Goal: Task Accomplishment & Management: Manage account settings

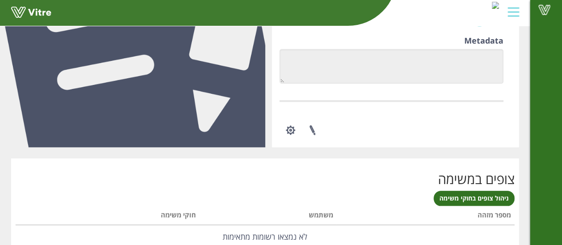
scroll to position [571, 0]
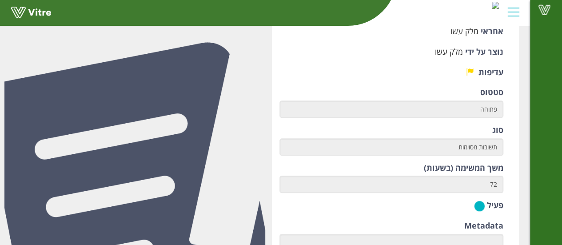
click at [559, 162] on div "Vitre" at bounding box center [546, 122] width 32 height 245
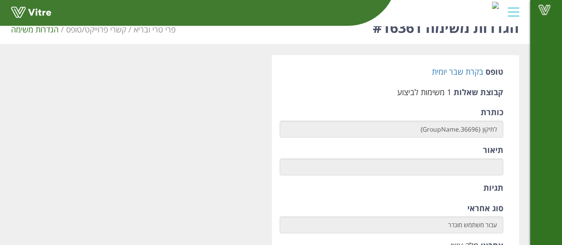
scroll to position [0, 0]
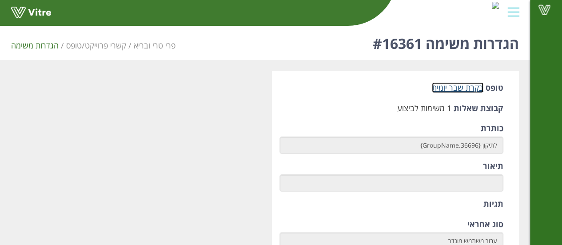
click at [459, 89] on link "בקרת שבר יומית" at bounding box center [458, 87] width 52 height 11
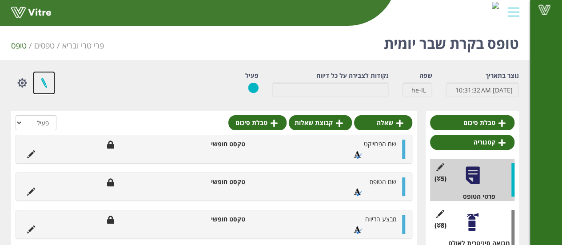
click at [50, 82] on link at bounding box center [44, 83] width 22 height 24
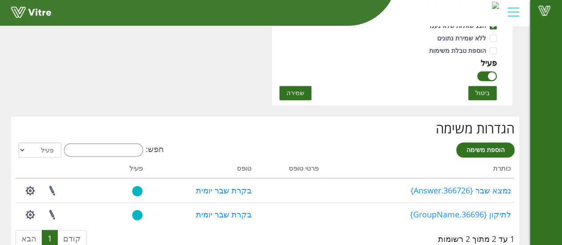
scroll to position [632, 0]
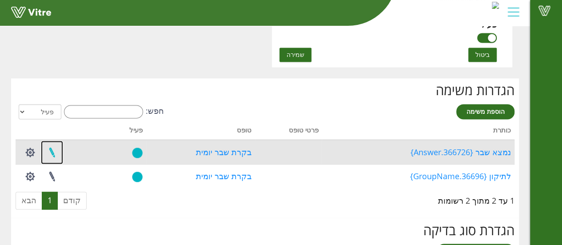
click at [45, 150] on link at bounding box center [52, 152] width 22 height 24
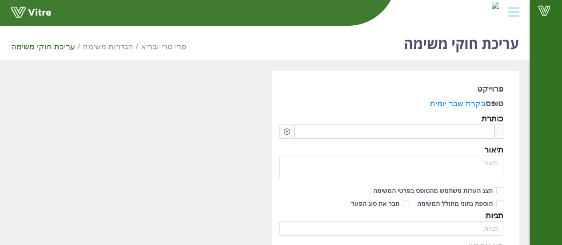
checkbox input "true"
type input "Vitre Admin"
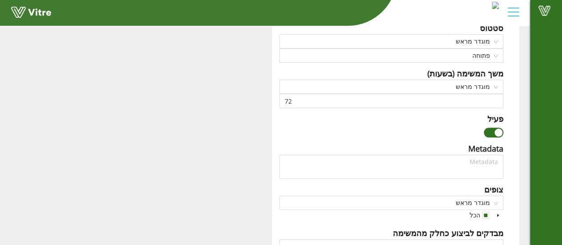
scroll to position [378, 0]
click at [496, 130] on div "button" at bounding box center [499, 132] width 8 height 8
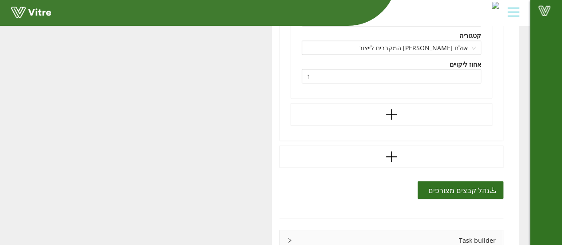
scroll to position [839, 0]
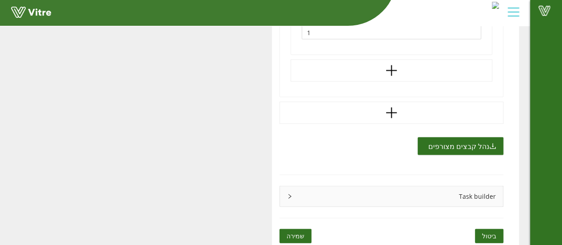
click at [298, 237] on span "שמירה" at bounding box center [296, 236] width 18 height 10
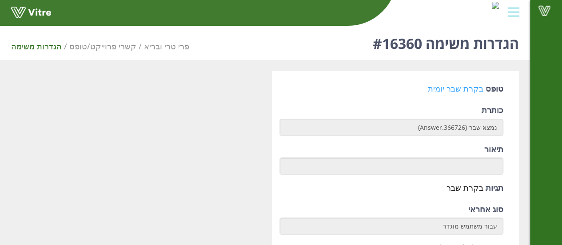
click at [452, 84] on link "בקרת שבר יומית" at bounding box center [456, 88] width 56 height 11
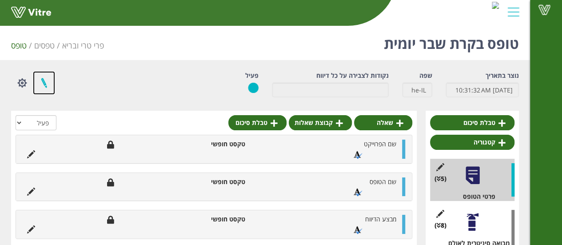
click at [43, 78] on link at bounding box center [44, 83] width 22 height 24
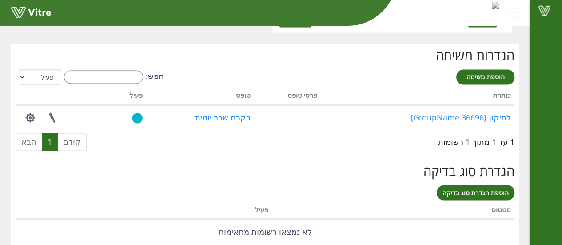
scroll to position [667, 0]
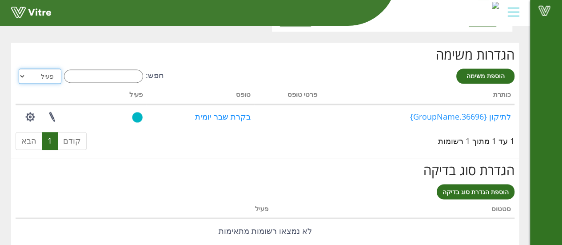
click at [41, 72] on select "הכל פעיל לא פעיל" at bounding box center [40, 75] width 43 height 15
click at [19, 68] on select "הכל פעיל לא פעיל" at bounding box center [40, 75] width 43 height 15
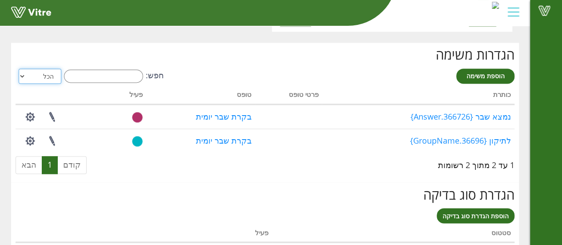
click at [33, 69] on select "הכל פעיל לא פעיל" at bounding box center [40, 75] width 43 height 15
select select "1"
click at [19, 68] on select "הכל פעיל לא פעיל" at bounding box center [40, 75] width 43 height 15
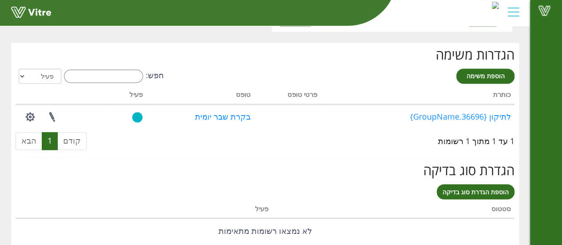
click at [143, 43] on div "הגדרות משימה הוספת משימה חפש: הכל פעיל לא פעיל מעבד... כותרת פרטי טופס טופס פעי…" at bounding box center [265, 101] width 508 height 116
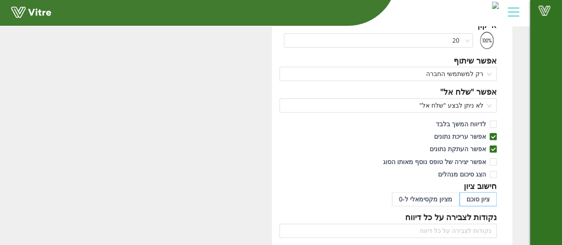
scroll to position [158, 0]
click at [461, 103] on span "לא ניתן לבצע "שלח אל"" at bounding box center [388, 104] width 207 height 13
click at [515, 100] on div "שם בקרת שבר יומית שם הטופס שפה עברית אייקון 20 אפשר שיתוף רק למשתמשי החברה אפשר…" at bounding box center [392, 227] width 254 height 628
click at [494, 131] on label "אפשר עריכת נתונים" at bounding box center [464, 136] width 66 height 10
click at [494, 134] on input "אפשר עריכת נתונים" at bounding box center [493, 138] width 8 height 8
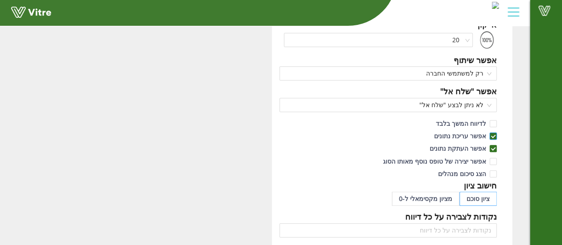
checkbox input "false"
click at [496, 145] on span at bounding box center [493, 148] width 7 height 7
click at [496, 147] on input "אפשר העתקת נתונים" at bounding box center [493, 151] width 8 height 8
click at [494, 145] on span at bounding box center [493, 148] width 7 height 7
click at [494, 147] on input "אפשר העתקת נתונים" at bounding box center [493, 151] width 8 height 8
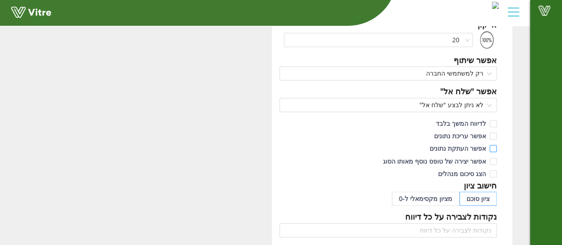
checkbox input "true"
click at [495, 136] on input "אפשר עריכת נתונים" at bounding box center [493, 138] width 8 height 8
checkbox input "true"
click at [456, 172] on span "הצג סיכום מנהלים" at bounding box center [462, 173] width 55 height 8
click at [489, 172] on input "הצג סיכום מנהלים" at bounding box center [493, 176] width 8 height 8
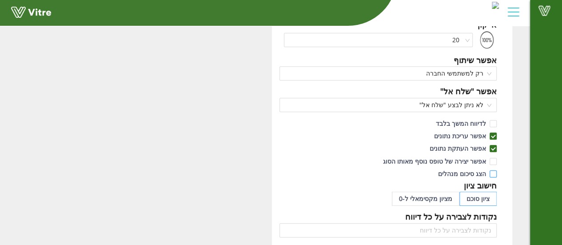
checkbox input "true"
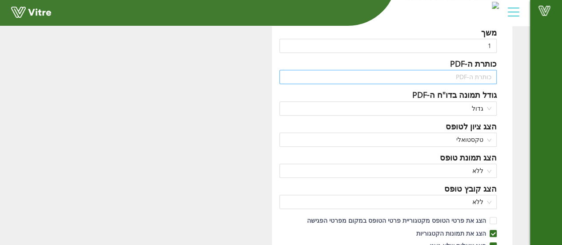
scroll to position [373, 0]
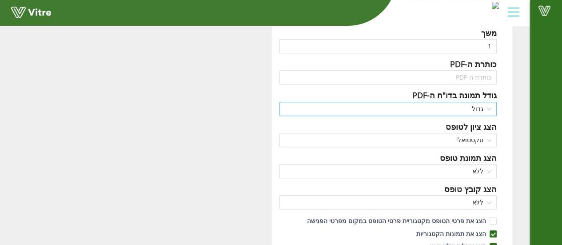
click at [486, 103] on span "גדול" at bounding box center [388, 108] width 207 height 13
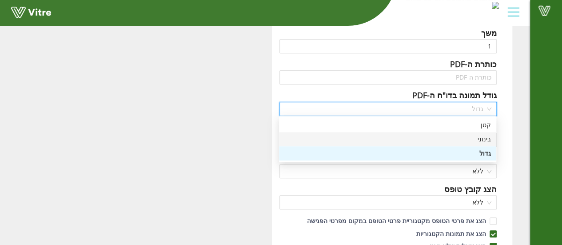
click at [488, 137] on div "בינוני" at bounding box center [387, 139] width 207 height 10
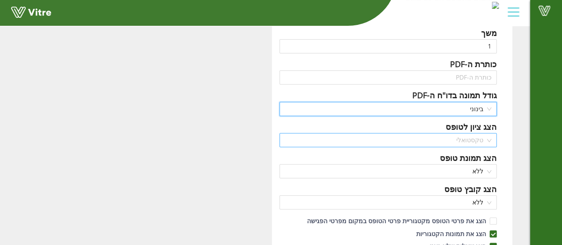
click at [457, 138] on span "טקסטואלי" at bounding box center [388, 139] width 207 height 13
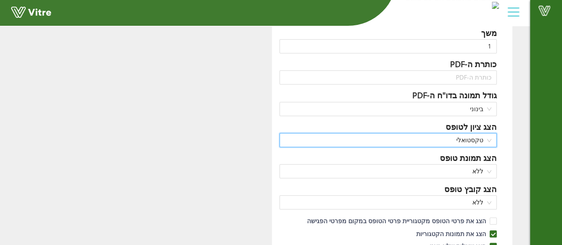
click at [468, 139] on span "טקסטואלי" at bounding box center [388, 139] width 207 height 13
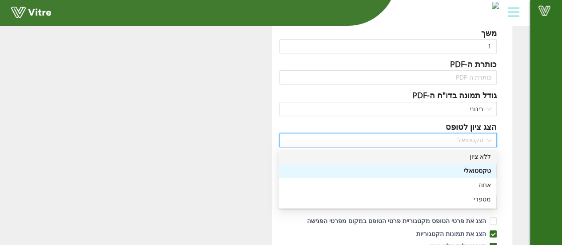
click at [483, 160] on div "ללא ציון" at bounding box center [387, 157] width 207 height 10
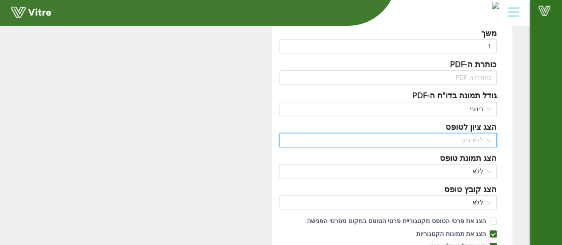
click at [478, 135] on span "ללא ציון" at bounding box center [388, 139] width 207 height 13
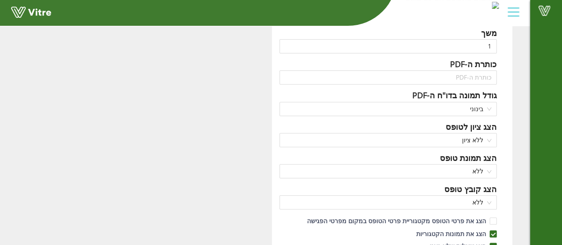
click at [522, 173] on div "שם בקרת שבר יומית שם הטופס שפה עברית אייקון 20 אפשר שיתוף רק למשתמשי החברה אפשר…" at bounding box center [265, 12] width 530 height 628
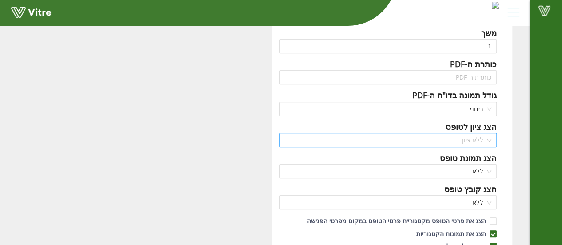
click at [474, 136] on span "ללא ציון" at bounding box center [388, 139] width 207 height 13
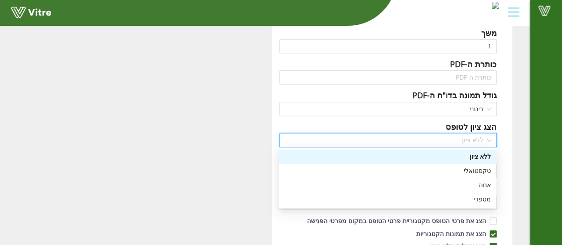
click at [516, 105] on div "שם בקרת שבר יומית שם הטופס שפה עברית אייקון 20 אפשר שיתוף רק למשתמשי החברה אפשר…" at bounding box center [392, 12] width 254 height 628
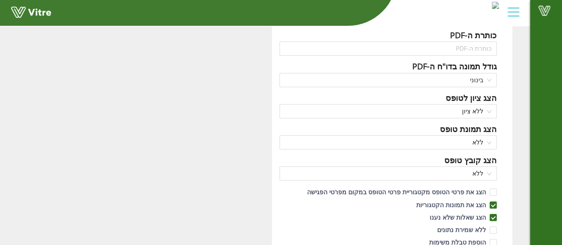
scroll to position [403, 0]
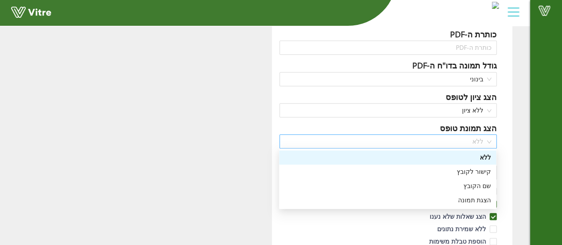
click at [489, 142] on span "ללא" at bounding box center [388, 141] width 207 height 13
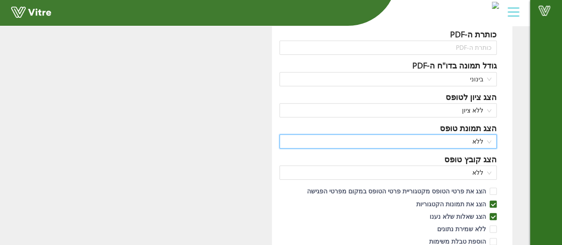
click at [489, 142] on span "ללא" at bounding box center [388, 141] width 207 height 13
click at [490, 165] on div "ללא" at bounding box center [389, 172] width 218 height 14
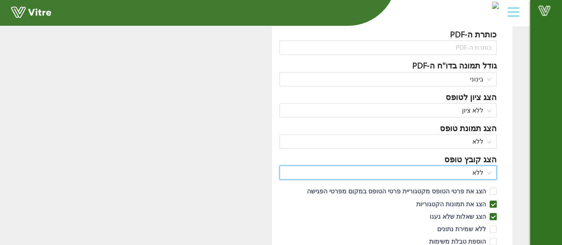
click at [491, 166] on span "ללא" at bounding box center [388, 172] width 207 height 13
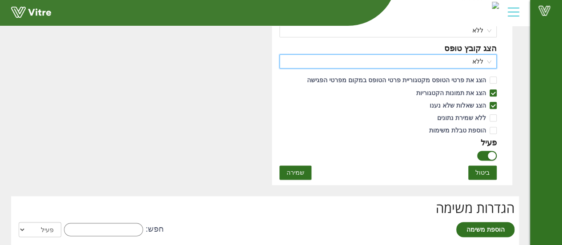
scroll to position [514, 0]
click at [299, 172] on span "שמירה" at bounding box center [296, 172] width 18 height 10
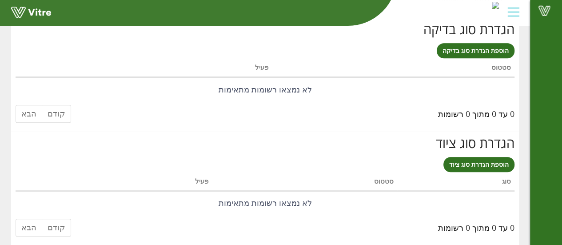
scroll to position [0, 0]
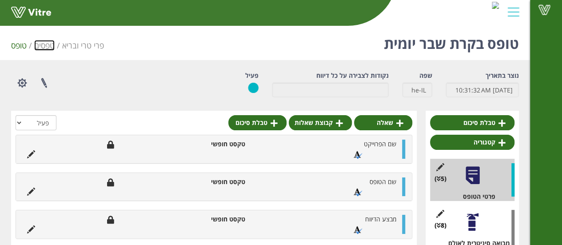
click at [45, 46] on link "טפסים" at bounding box center [44, 45] width 20 height 11
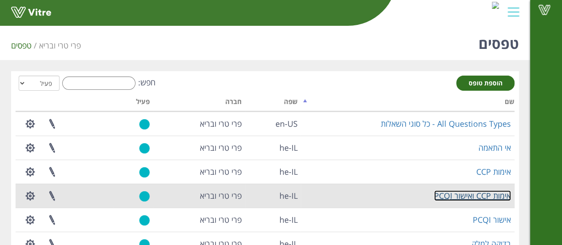
click at [469, 197] on link "אימות CCP ואישור PCQI" at bounding box center [472, 195] width 77 height 11
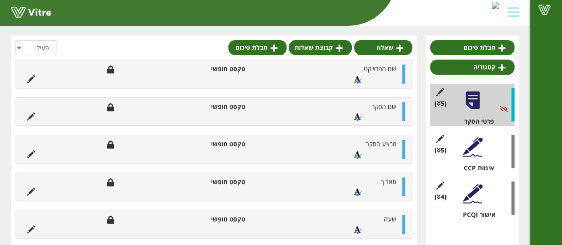
click at [464, 144] on div at bounding box center [473, 147] width 20 height 20
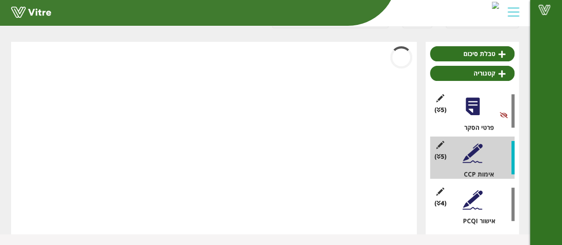
scroll to position [75, 0]
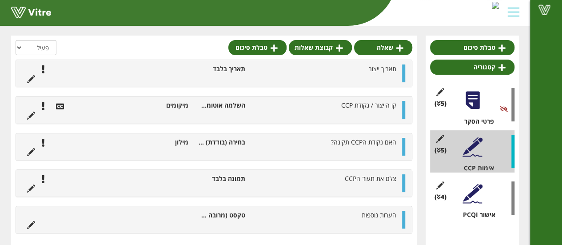
click at [472, 195] on div at bounding box center [473, 194] width 20 height 20
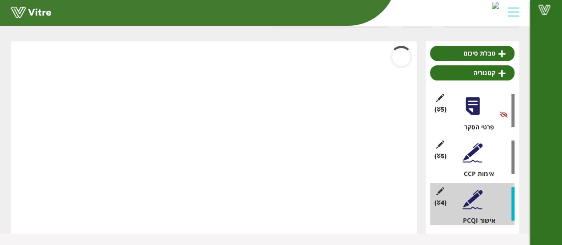
scroll to position [69, 0]
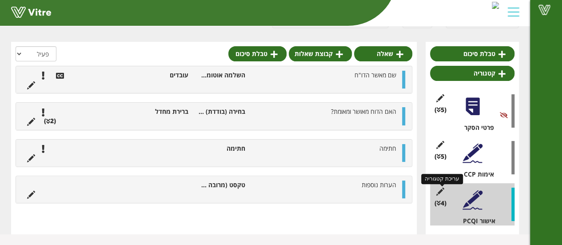
click at [440, 188] on icon at bounding box center [440, 192] width 11 height 8
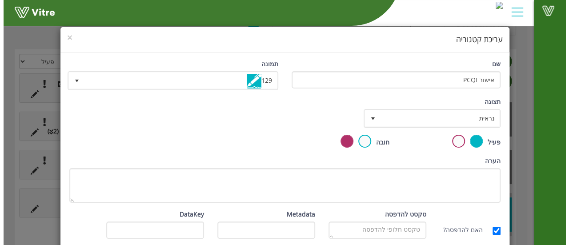
scroll to position [61, 0]
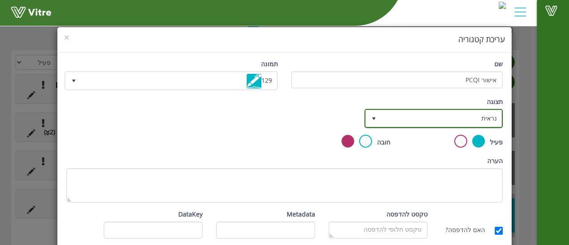
click at [498, 112] on span "נראית" at bounding box center [441, 118] width 120 height 16
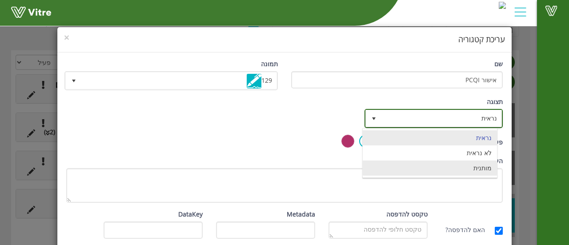
click at [474, 171] on li "מותנית" at bounding box center [430, 167] width 134 height 15
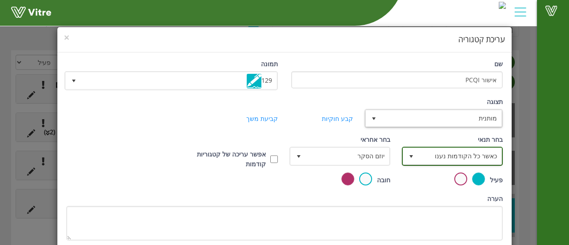
click at [492, 151] on span "כאשר כל הקודמות נענו" at bounding box center [460, 156] width 83 height 16
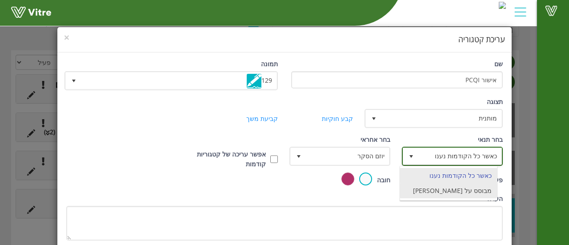
click at [480, 184] on li "מבוסס על תשובה" at bounding box center [448, 190] width 97 height 15
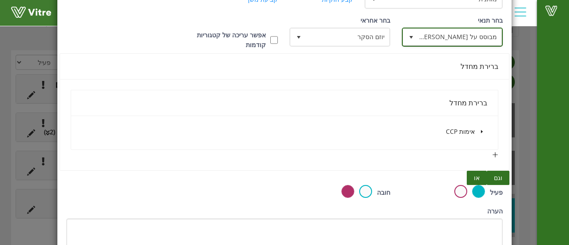
scroll to position [120, 0]
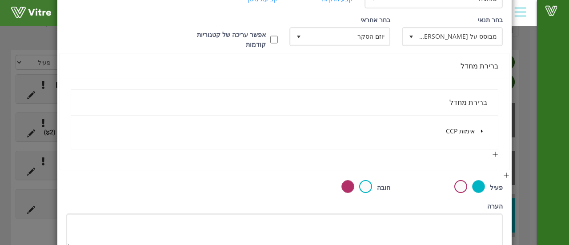
click at [486, 132] on span at bounding box center [481, 131] width 11 height 11
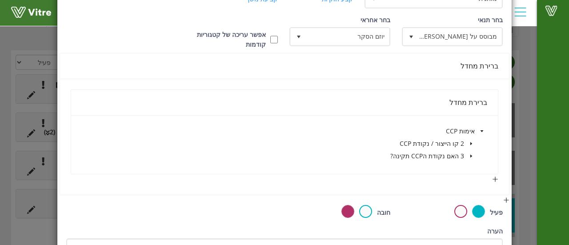
click at [469, 143] on span at bounding box center [471, 143] width 11 height 11
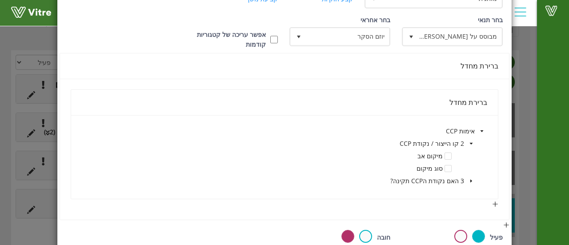
click at [469, 143] on span at bounding box center [471, 143] width 11 height 11
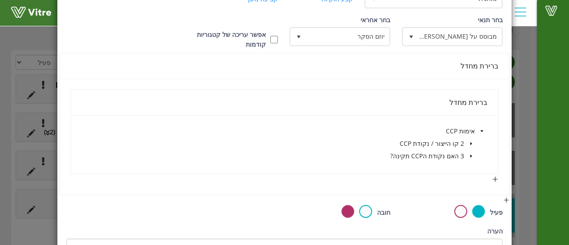
click at [471, 155] on icon "caret-down" at bounding box center [471, 156] width 2 height 3
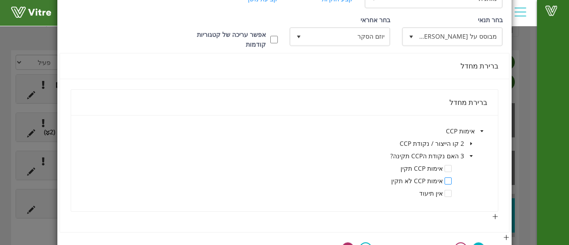
click at [448, 179] on span at bounding box center [447, 180] width 7 height 7
click at [471, 154] on icon "caret-down" at bounding box center [471, 156] width 4 height 4
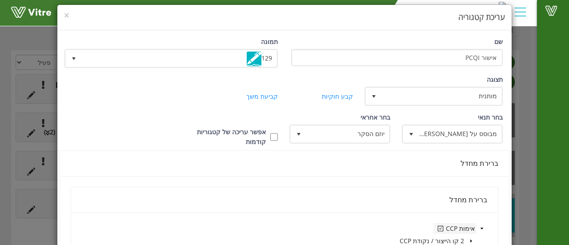
scroll to position [16, 0]
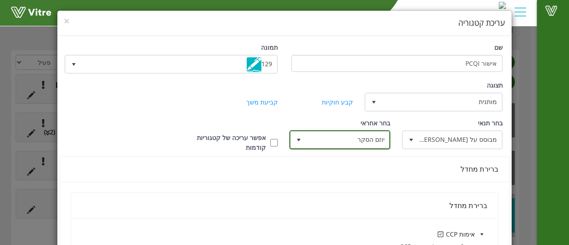
click at [382, 140] on span "יוזם הסקר" at bounding box center [347, 140] width 83 height 16
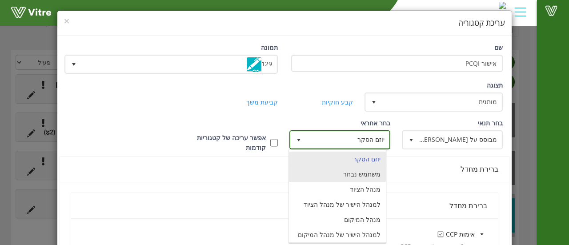
drag, startPoint x: 383, startPoint y: 160, endPoint x: 373, endPoint y: 168, distance: 13.0
click at [373, 168] on ul "יוזם הסקר משתמש נבחר מנהל הציוד למנהל הישיר של מנהל הציוד מנהל המיקום למנהל היש…" at bounding box center [337, 227] width 97 height 151
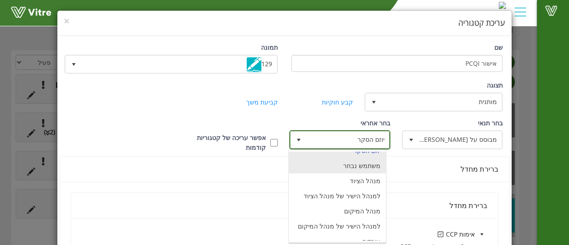
scroll to position [9, 0]
click at [364, 166] on li "משתמש נבחר" at bounding box center [337, 164] width 97 height 15
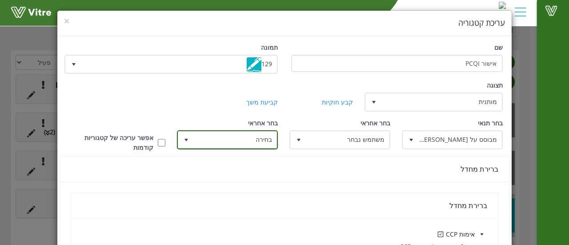
click at [255, 136] on span "בחירה" at bounding box center [235, 140] width 83 height 16
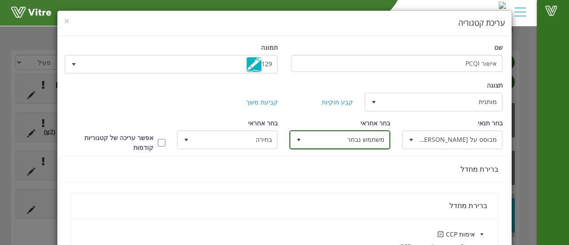
click at [315, 138] on span "משתמש נבחר" at bounding box center [347, 140] width 83 height 16
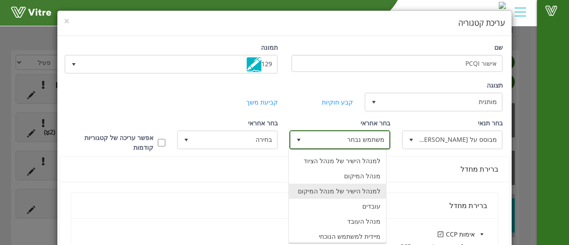
scroll to position [59, 0]
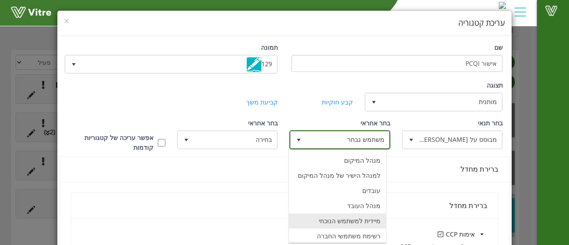
click at [377, 219] on li "מיידית למשתמש הנוכחי" at bounding box center [337, 220] width 97 height 15
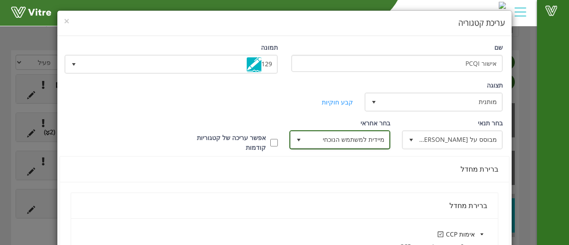
click at [336, 136] on span "מיידית למשתמש הנוכחי" at bounding box center [347, 140] width 83 height 16
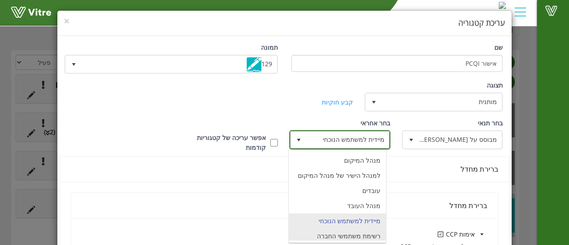
click at [358, 229] on li "רשימת משתמשי החברה" at bounding box center [337, 235] width 97 height 15
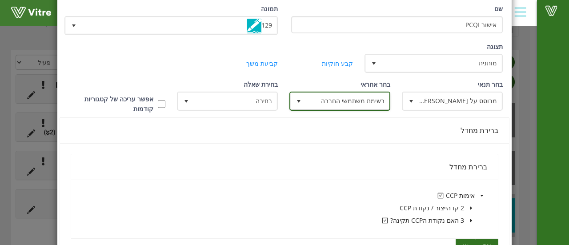
scroll to position [53, 0]
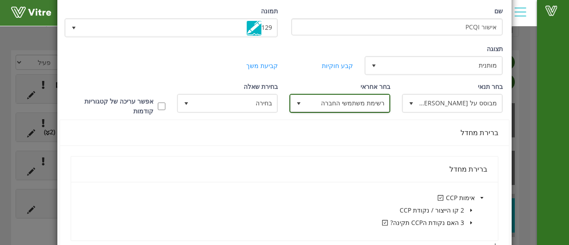
click at [328, 96] on span "רשימת משתמשי החברה" at bounding box center [347, 103] width 83 height 16
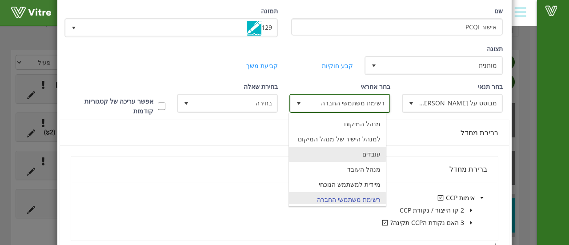
click at [330, 155] on li "עובדים" at bounding box center [337, 154] width 97 height 15
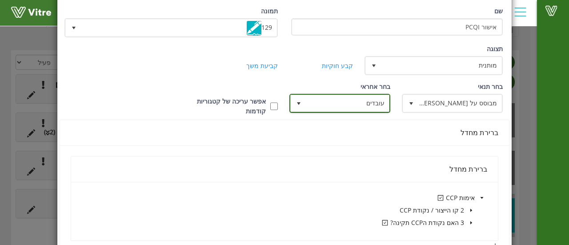
click at [340, 96] on span "עובדים" at bounding box center [347, 103] width 83 height 16
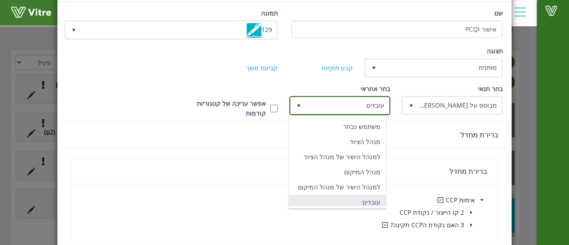
scroll to position [0, 0]
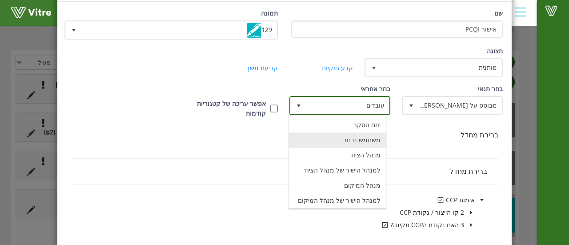
click at [355, 141] on li "משתמש נבחר" at bounding box center [337, 139] width 97 height 15
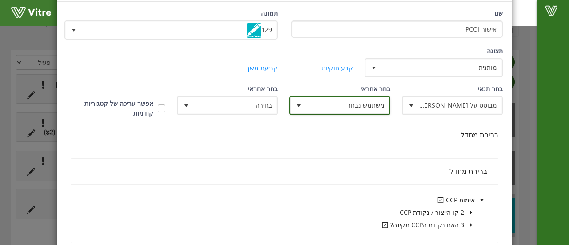
click at [345, 106] on span "משתמש נבחר" at bounding box center [347, 105] width 83 height 16
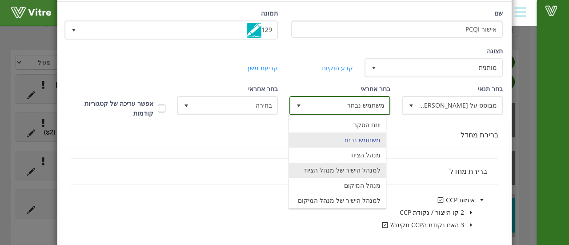
scroll to position [59, 0]
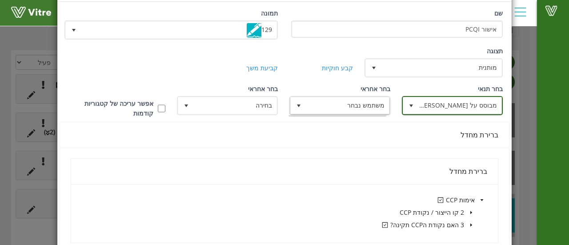
click at [416, 110] on span "select" at bounding box center [411, 105] width 16 height 16
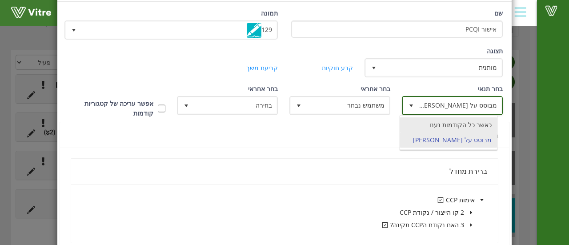
click at [432, 121] on li "כאשר כל הקודמות נענו" at bounding box center [448, 124] width 97 height 15
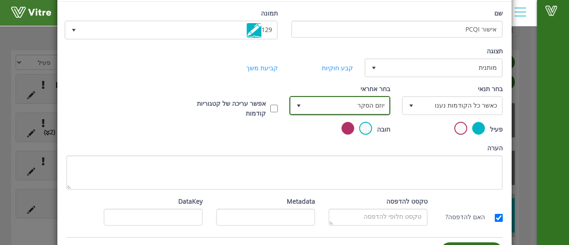
click at [360, 107] on span "יוזם הסקר" at bounding box center [347, 105] width 83 height 16
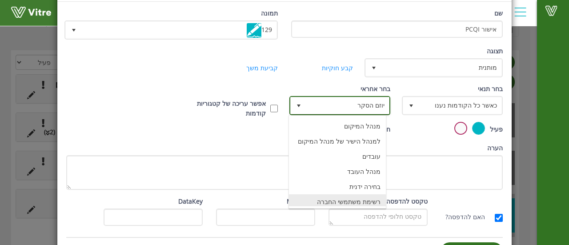
click at [377, 198] on li "רשימת משתמשי החברה" at bounding box center [337, 201] width 97 height 15
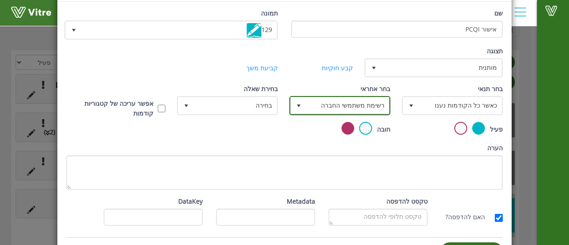
click at [341, 96] on span "רשימת משתמשי החברה 12" at bounding box center [339, 105] width 101 height 19
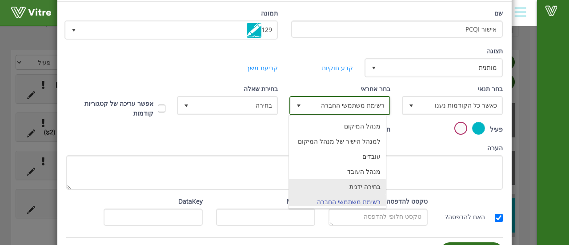
click at [364, 184] on li "בחירה ידנית" at bounding box center [337, 186] width 97 height 15
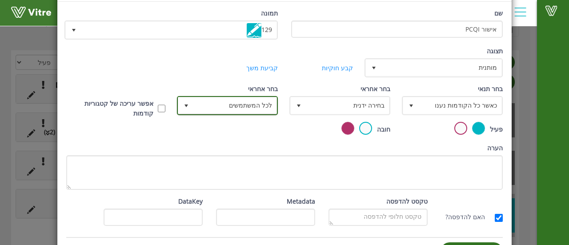
click at [239, 110] on span "לכל המשתמשים" at bounding box center [235, 105] width 83 height 16
click at [256, 126] on li "לכל המשתמשים" at bounding box center [225, 124] width 97 height 15
click at [245, 103] on span "לכל המשתמשים" at bounding box center [235, 105] width 83 height 16
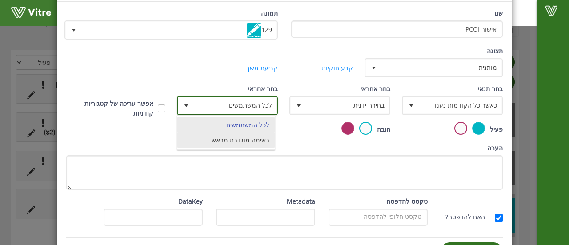
click at [266, 144] on li "רשימה מוגדרת מראש" at bounding box center [225, 139] width 97 height 15
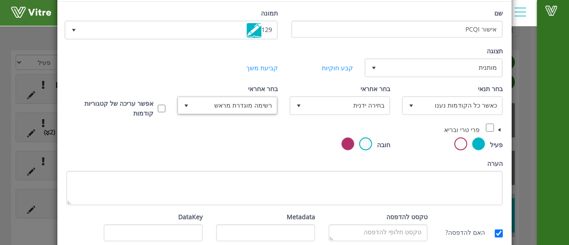
click at [500, 127] on span at bounding box center [499, 129] width 7 height 7
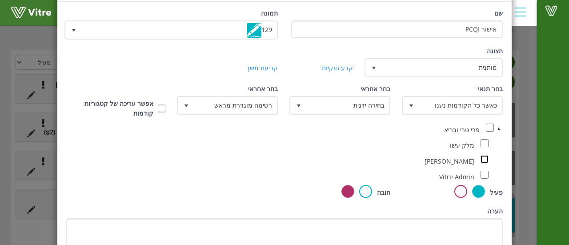
click at [484, 159] on input "checkbox" at bounding box center [484, 159] width 8 height 8
checkbox input "true"
click at [484, 146] on input "checkbox" at bounding box center [484, 143] width 8 height 8
checkbox input "true"
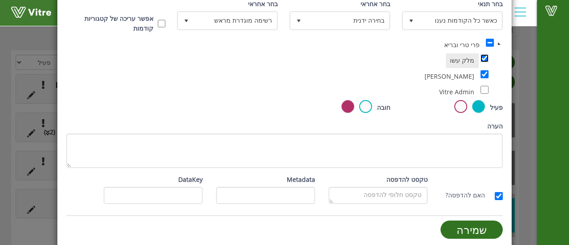
scroll to position [141, 0]
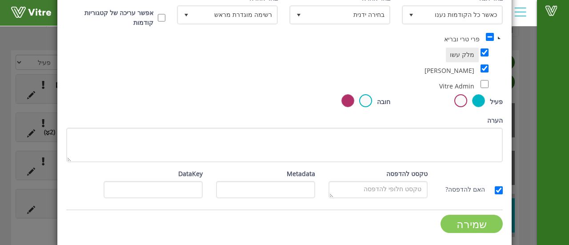
click at [484, 222] on input "שמירה" at bounding box center [471, 224] width 62 height 18
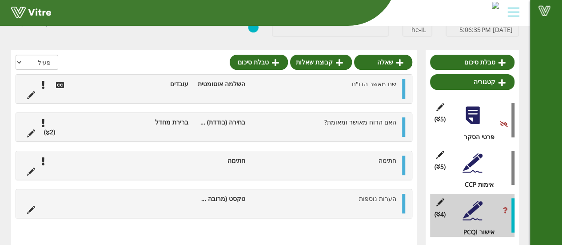
scroll to position [0, 0]
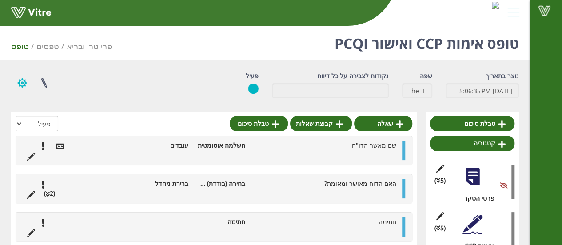
click at [21, 86] on button "button" at bounding box center [22, 83] width 22 height 24
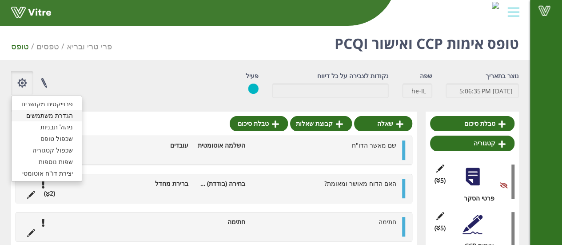
click at [66, 118] on link "הגדרת משתמשים" at bounding box center [47, 116] width 70 height 12
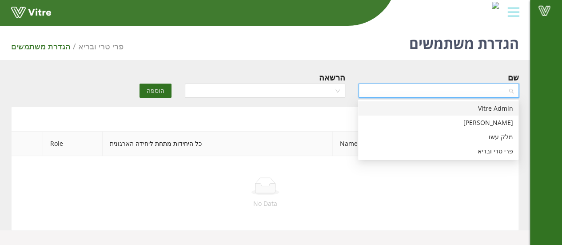
click at [428, 88] on input "search" at bounding box center [436, 90] width 144 height 13
click at [463, 142] on div "מלק עשו" at bounding box center [438, 137] width 160 height 14
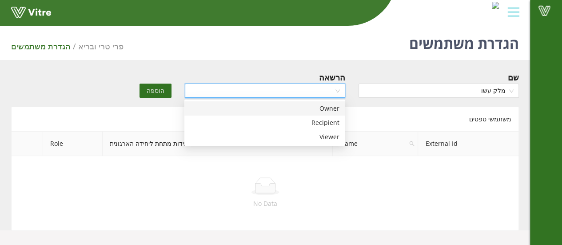
click at [300, 88] on input "search" at bounding box center [262, 90] width 144 height 13
click at [259, 95] on input "search" at bounding box center [262, 90] width 144 height 13
click at [283, 139] on div "Viewer" at bounding box center [265, 137] width 150 height 10
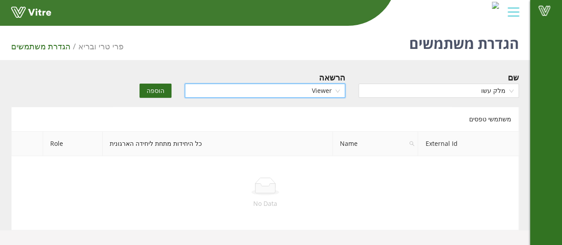
click at [160, 90] on span "הוספה" at bounding box center [156, 91] width 18 height 10
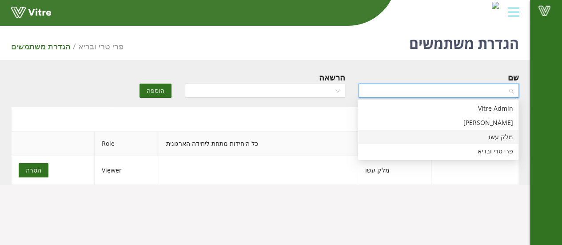
click at [393, 90] on input "search" at bounding box center [436, 90] width 144 height 13
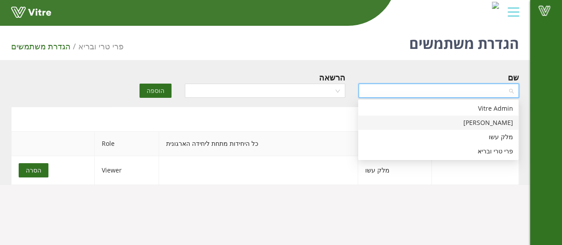
click at [482, 121] on div "[PERSON_NAME]" at bounding box center [439, 123] width 150 height 10
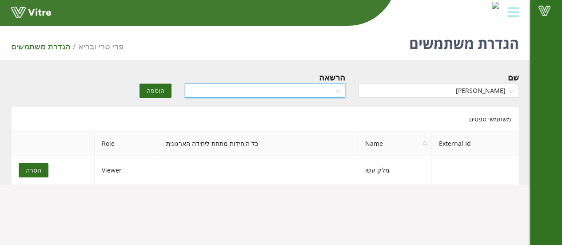
click at [310, 87] on input "search" at bounding box center [262, 90] width 144 height 13
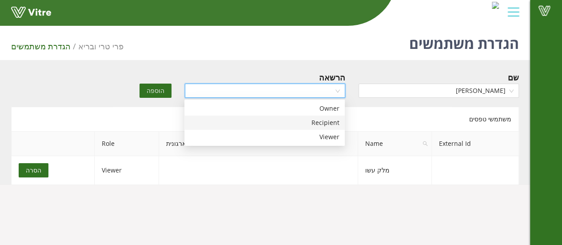
click at [289, 121] on div "Recipient" at bounding box center [265, 123] width 150 height 10
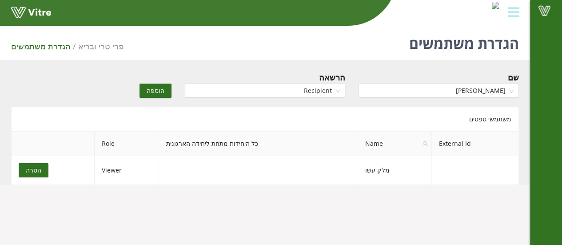
click at [162, 87] on span "הוספה" at bounding box center [156, 91] width 18 height 10
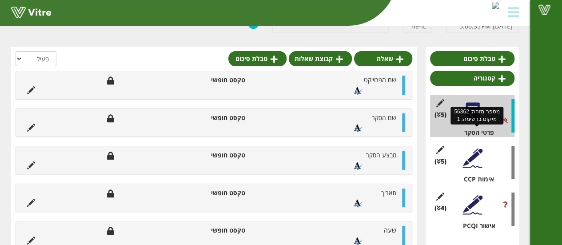
scroll to position [74, 0]
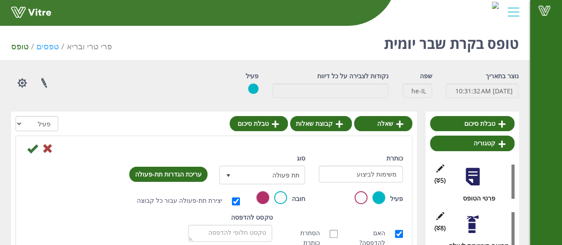
click at [43, 45] on link "טפסים" at bounding box center [47, 46] width 23 height 11
